Goal: Check status: Check status

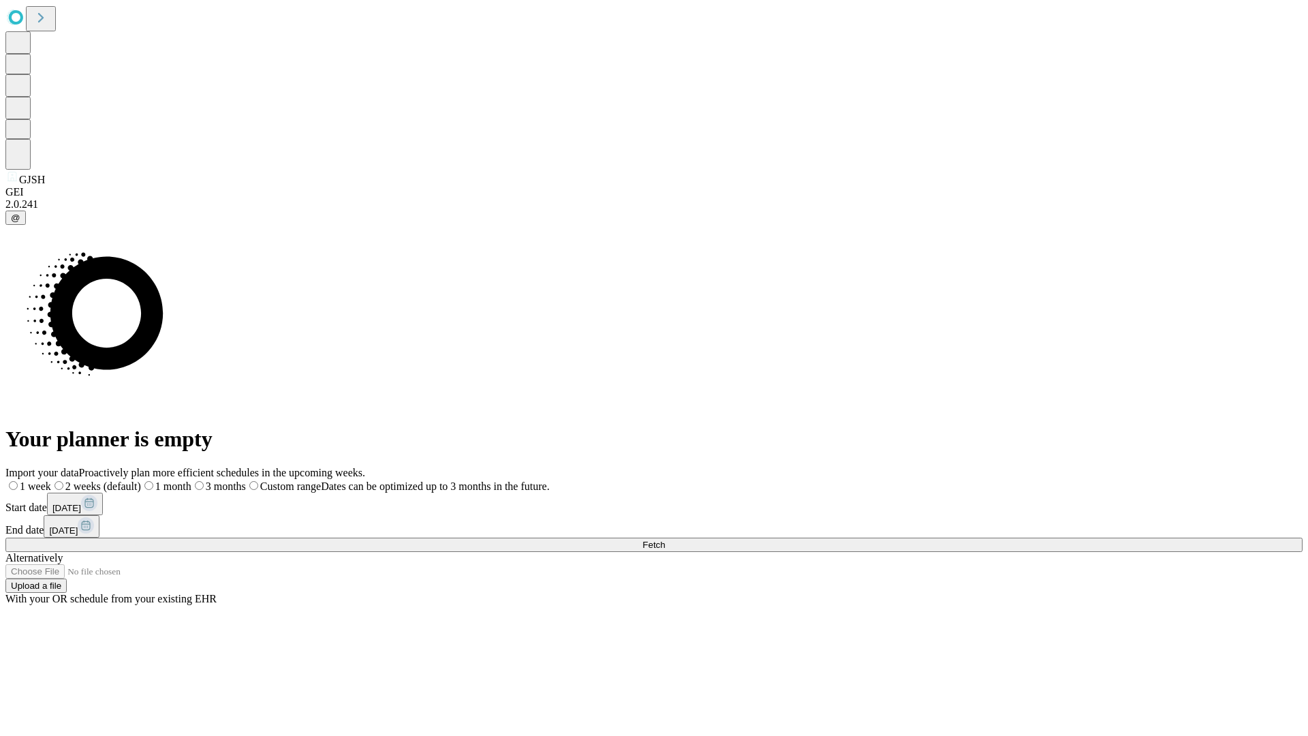
click at [665, 539] on span "Fetch" at bounding box center [653, 544] width 22 height 10
